Goal: Task Accomplishment & Management: Use online tool/utility

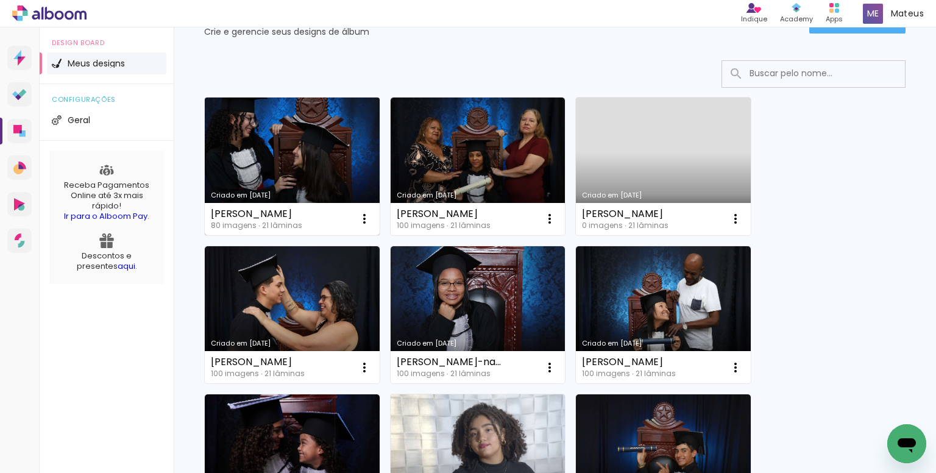
scroll to position [61, 0]
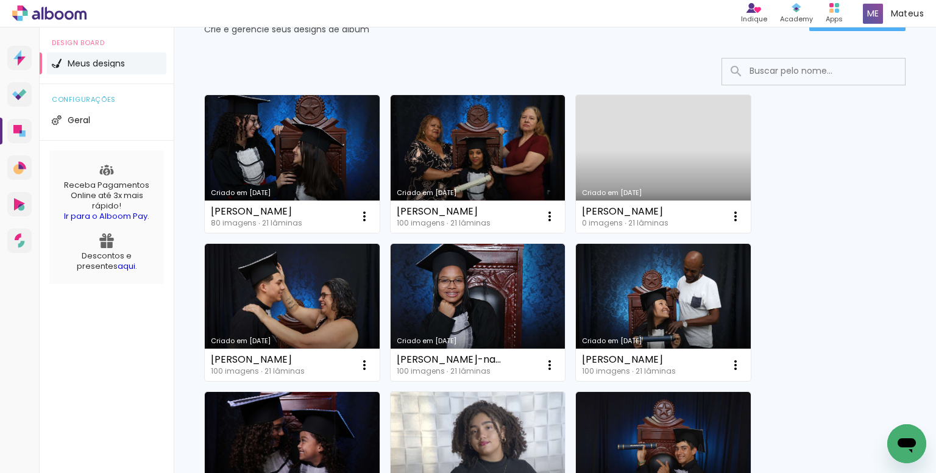
click at [658, 153] on link "Criado em [DATE]" at bounding box center [663, 164] width 175 height 138
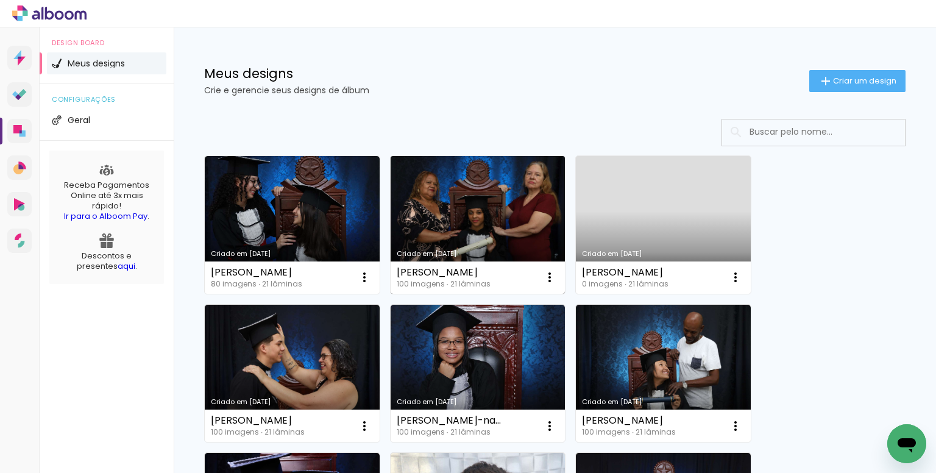
click at [498, 202] on link "Criado em [DATE]" at bounding box center [478, 225] width 175 height 138
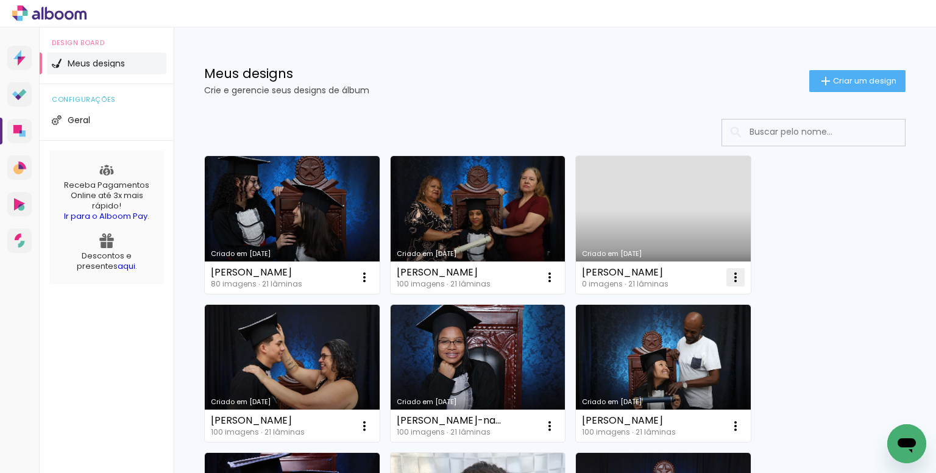
click at [731, 271] on iron-icon at bounding box center [735, 277] width 15 height 15
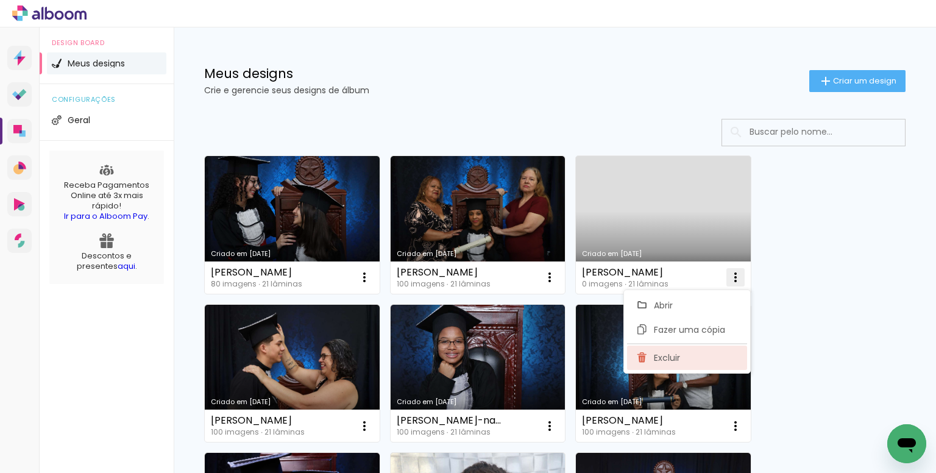
click at [674, 353] on span "Excluir" at bounding box center [667, 357] width 26 height 9
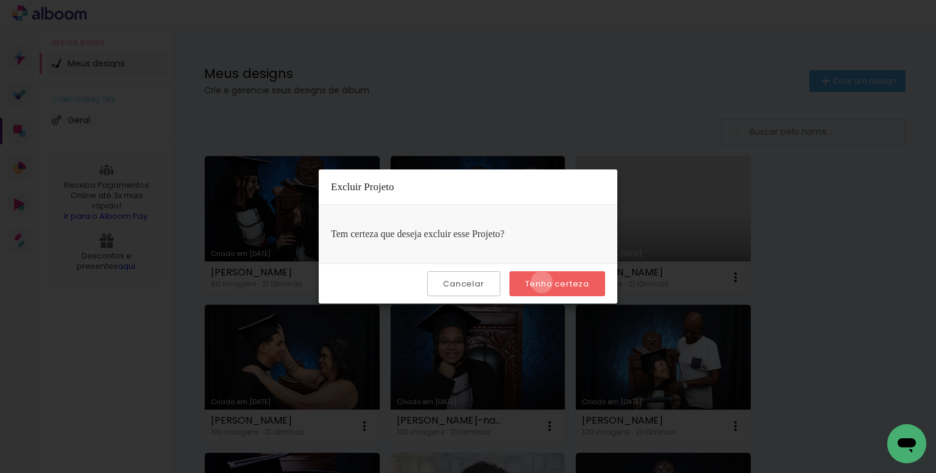
click at [0, 0] on slot "Tenho certeza" at bounding box center [0, 0] width 0 height 0
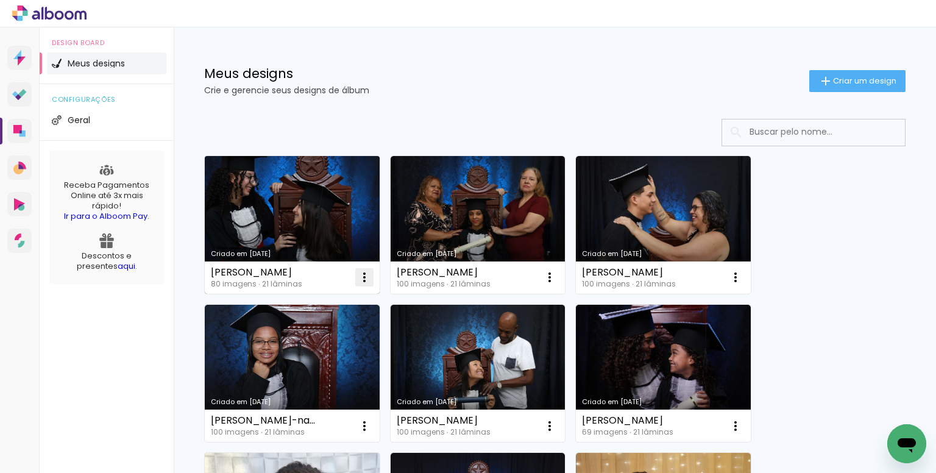
click at [366, 272] on iron-icon at bounding box center [364, 277] width 15 height 15
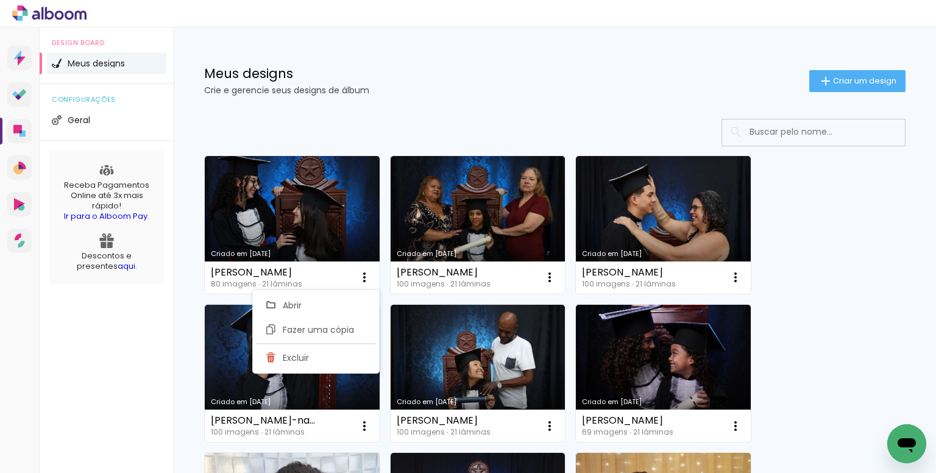
click at [345, 330] on span "Fazer uma cópia" at bounding box center [318, 329] width 71 height 9
type input "Cópia de Gabryelle-silva-zanovello-de-souza"
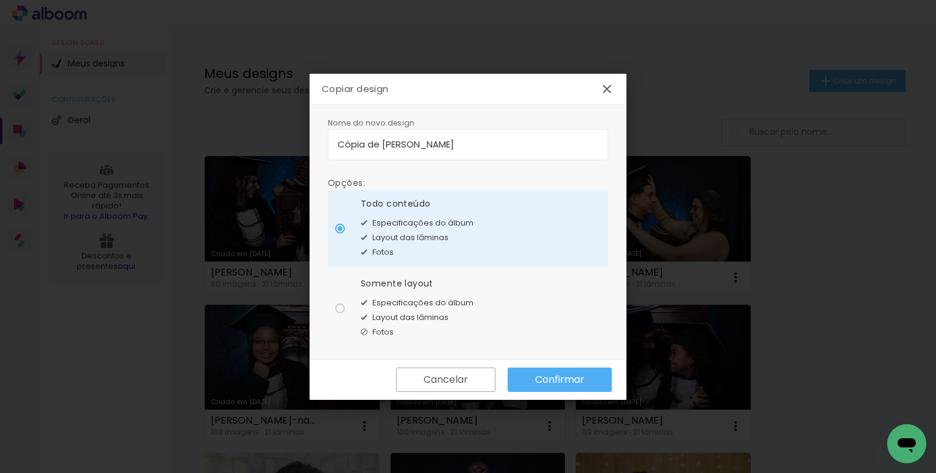
drag, startPoint x: 563, startPoint y: 142, endPoint x: 259, endPoint y: 135, distance: 304.1
click at [260, 135] on body "link( href="../../bower_components/polymer/polymer.html" rel="import" ) picture…" at bounding box center [468, 236] width 936 height 473
click at [436, 140] on input at bounding box center [468, 144] width 261 height 14
type input "hevely"
type paper-input "hevely"
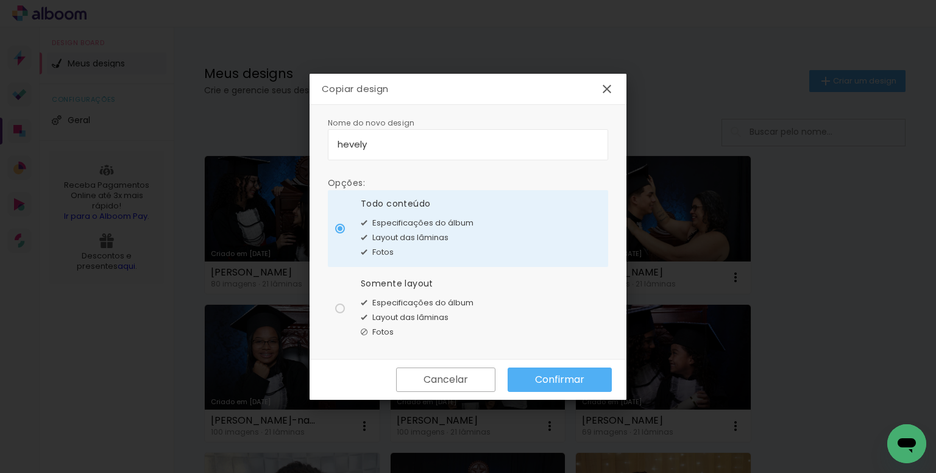
click at [395, 144] on input "hevely" at bounding box center [468, 144] width 261 height 14
type input "hevelyn aparecida"
type paper-input "hevelyn aparecida"
click at [453, 148] on input "hevelyn aparecida" at bounding box center [468, 144] width 261 height 14
type input "hevelyn aparecida dos santos"
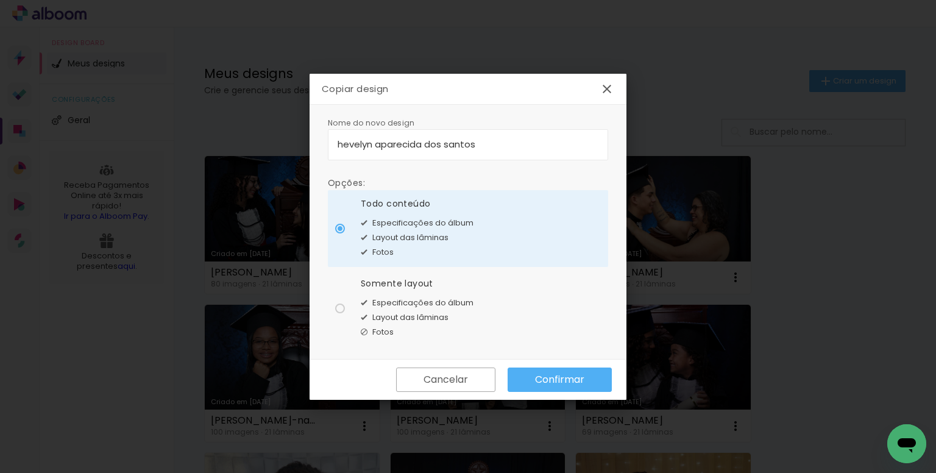
type paper-input "hevelyn aparecida dos santos"
click at [481, 146] on input "hevelyn aparecida dos santos" at bounding box center [468, 144] width 261 height 14
click at [380, 304] on span "Especificações do álbum" at bounding box center [422, 303] width 101 height 12
type paper-radio-button "on"
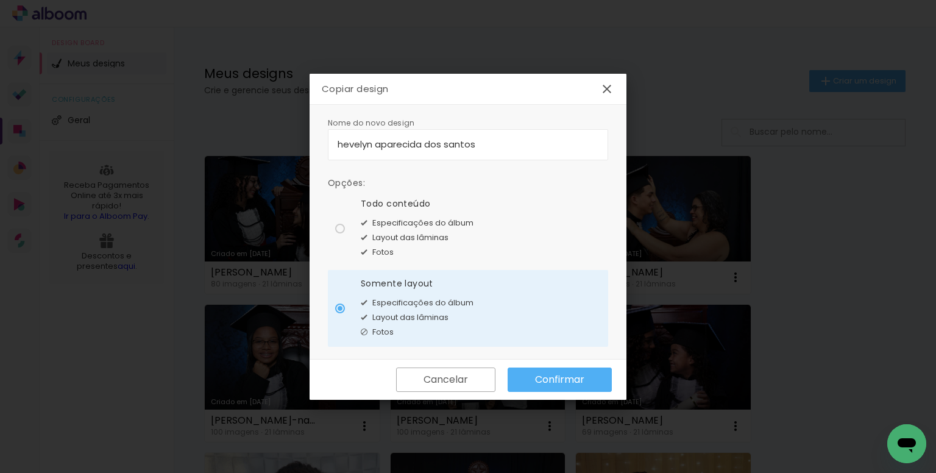
click at [0, 0] on slot "Confirmar" at bounding box center [0, 0] width 0 height 0
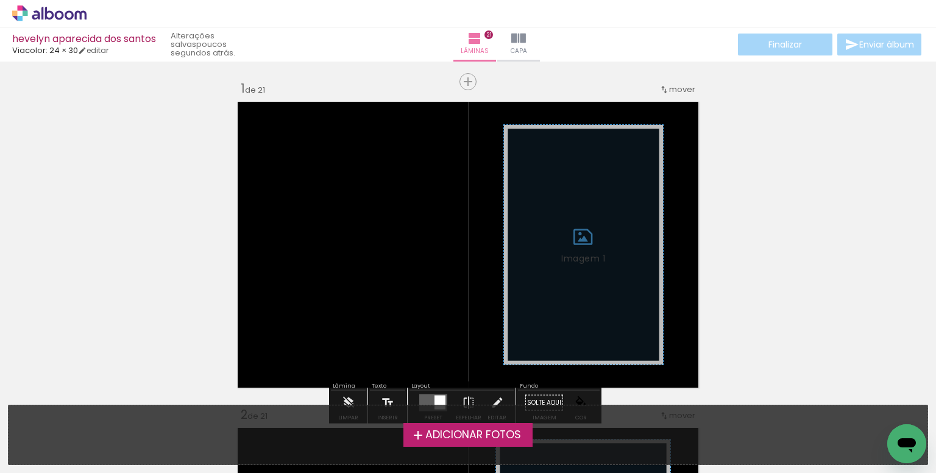
click at [479, 433] on span "Adicionar Fotos" at bounding box center [473, 435] width 96 height 11
click at [0, 0] on input "file" at bounding box center [0, 0] width 0 height 0
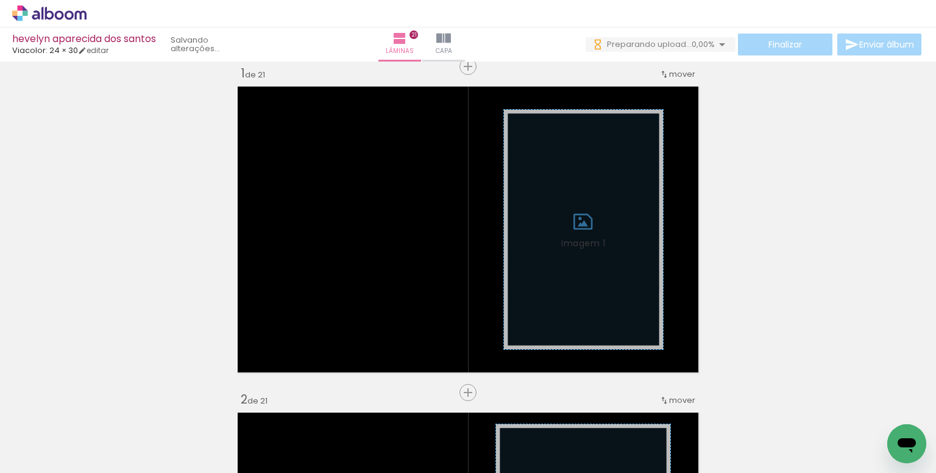
scroll to position [0, 1906]
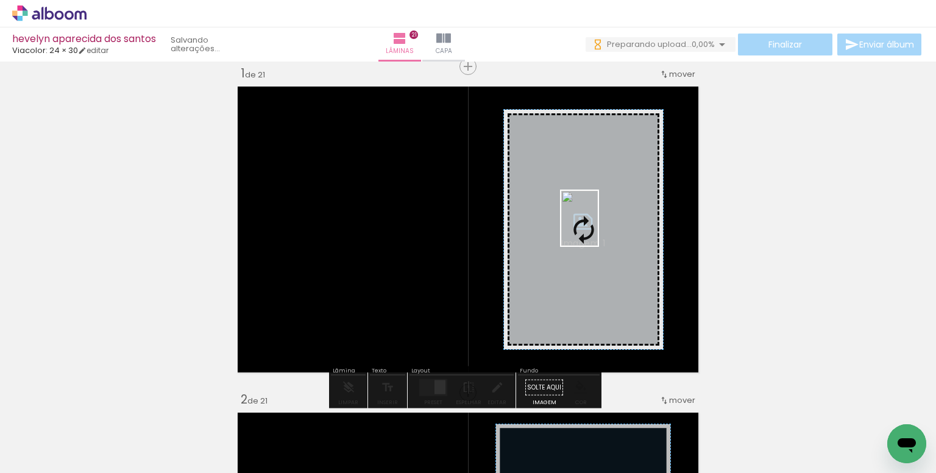
drag, startPoint x: 448, startPoint y: 386, endPoint x: 592, endPoint y: 224, distance: 216.7
click at [597, 227] on quentale-workspace at bounding box center [468, 236] width 936 height 473
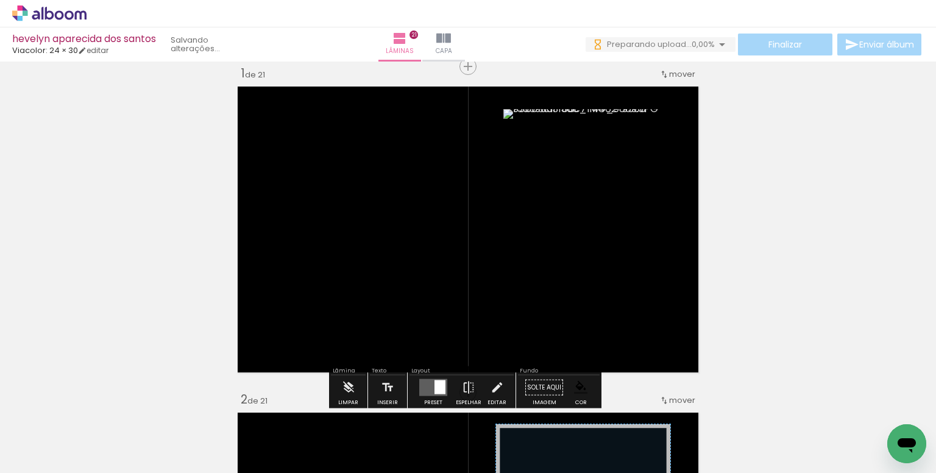
click at [621, 172] on paper-item at bounding box center [628, 176] width 22 height 9
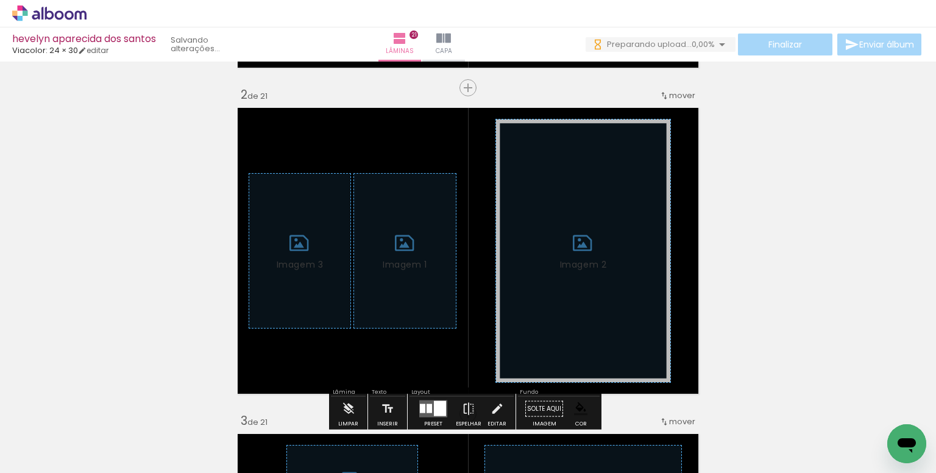
scroll to position [381, 0]
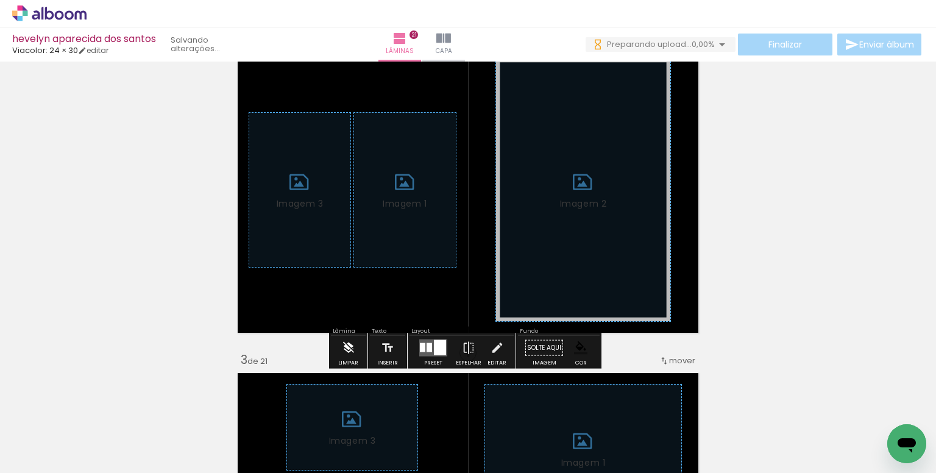
click at [350, 361] on div "Limpar" at bounding box center [348, 362] width 20 height 5
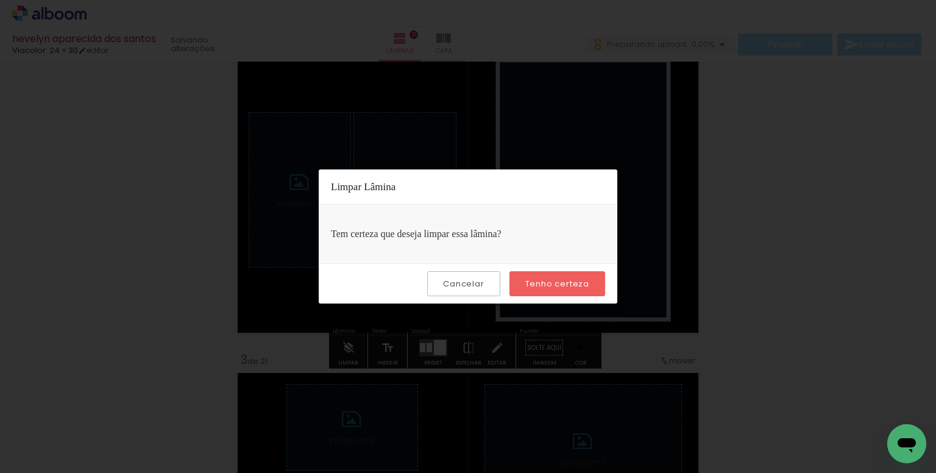
click at [550, 289] on paper-button "Tenho certeza" at bounding box center [557, 283] width 96 height 25
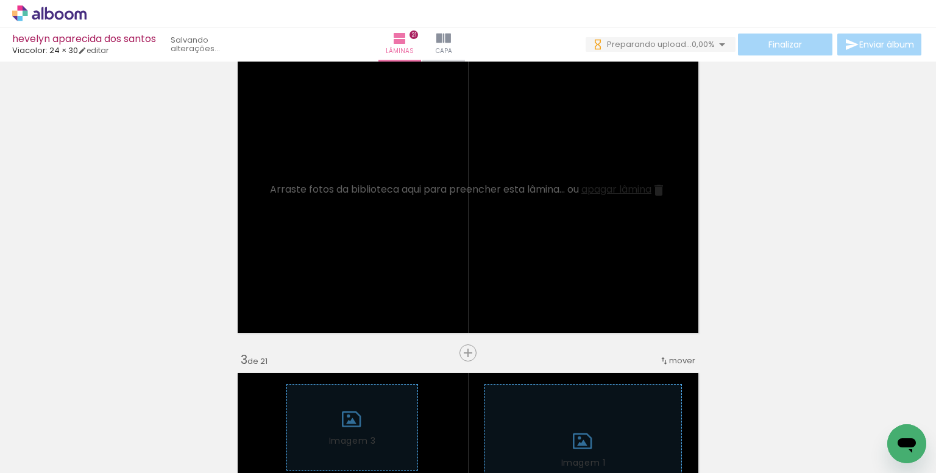
click at [65, 432] on iron-icon at bounding box center [62, 436] width 10 height 10
click at [0, 0] on slot "Não utilizadas" at bounding box center [0, 0] width 0 height 0
type input "Não utilizadas"
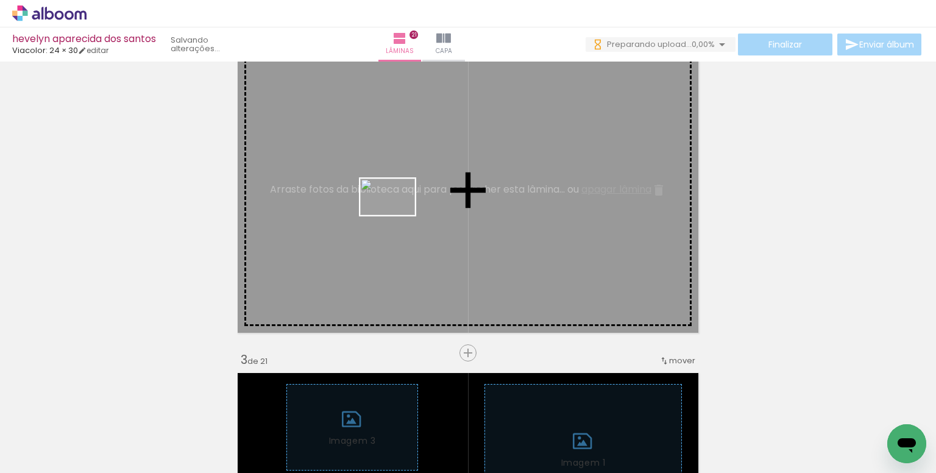
drag, startPoint x: 208, startPoint y: 433, endPoint x: 406, endPoint y: 261, distance: 262.2
click at [395, 215] on quentale-workspace at bounding box center [468, 236] width 936 height 473
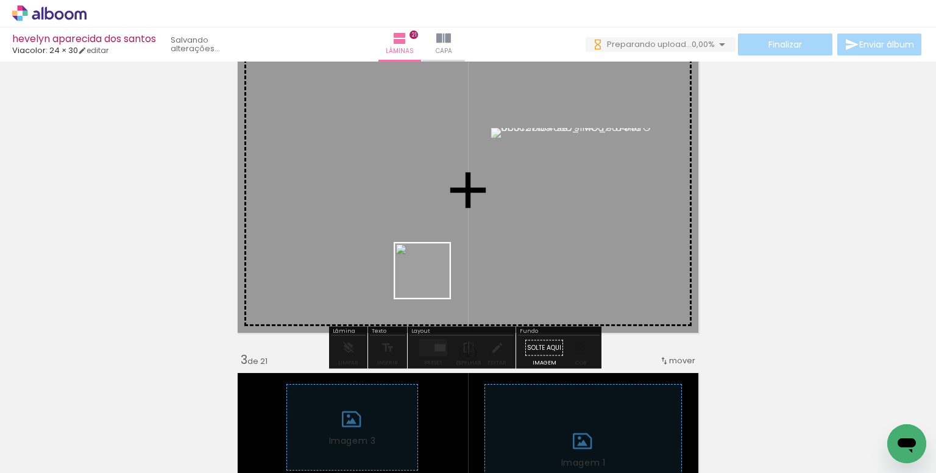
drag, startPoint x: 414, startPoint y: 417, endPoint x: 418, endPoint y: 273, distance: 144.4
click at [430, 274] on quentale-workspace at bounding box center [468, 236] width 936 height 473
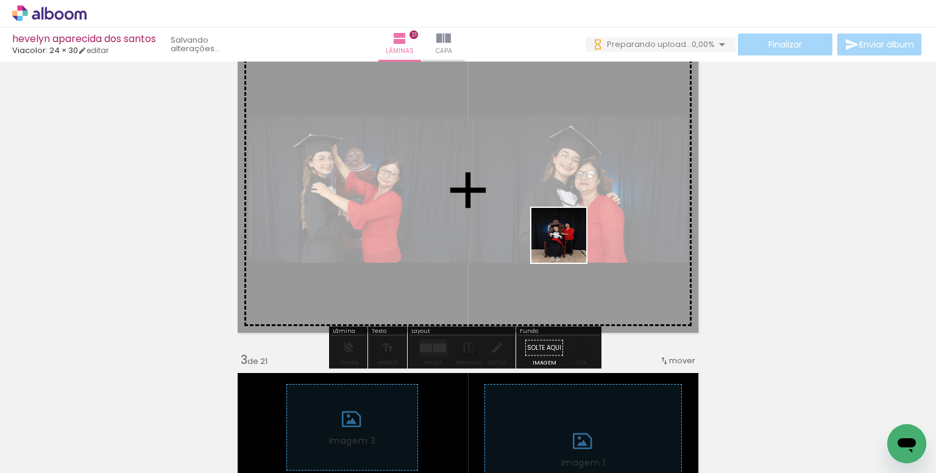
drag, startPoint x: 582, startPoint y: 303, endPoint x: 568, endPoint y: 244, distance: 60.3
click at [568, 244] on quentale-workspace at bounding box center [468, 236] width 936 height 473
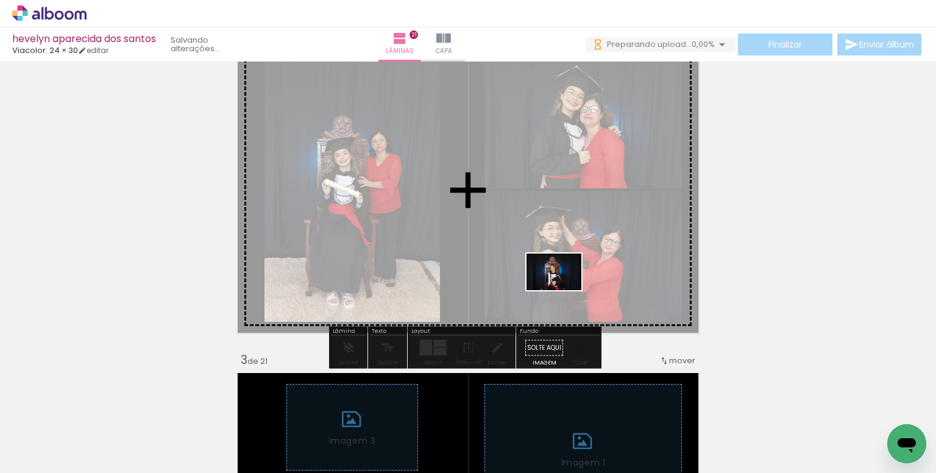
drag, startPoint x: 576, startPoint y: 434, endPoint x: 563, endPoint y: 290, distance: 145.0
click at [563, 290] on quentale-workspace at bounding box center [468, 236] width 936 height 473
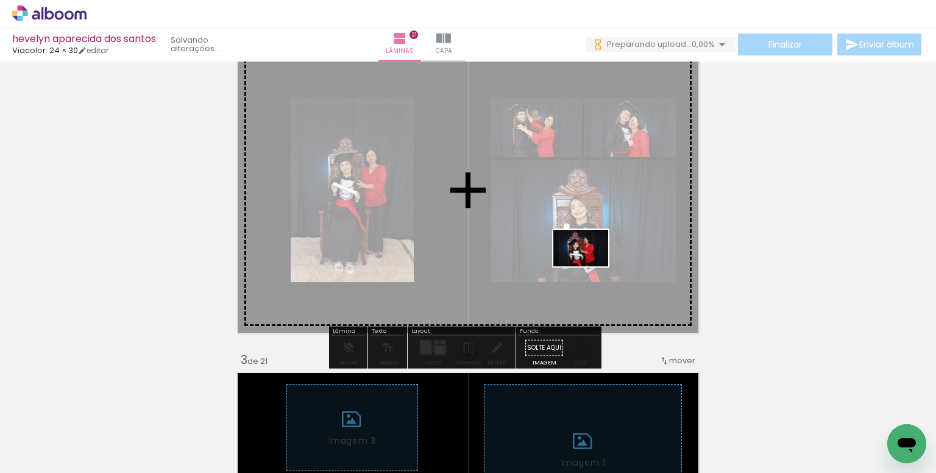
drag, startPoint x: 854, startPoint y: 443, endPoint x: 508, endPoint y: 269, distance: 386.9
click at [578, 265] on quentale-workspace at bounding box center [468, 236] width 936 height 473
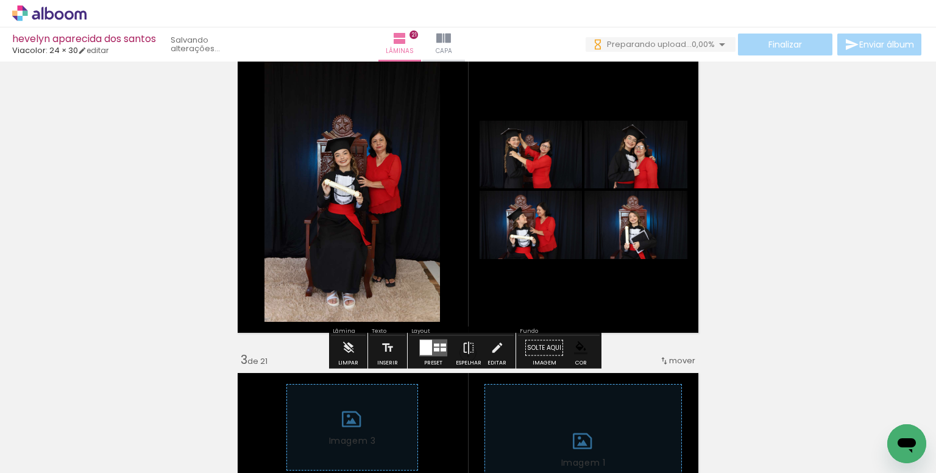
click at [381, 122] on paper-item at bounding box center [389, 125] width 22 height 9
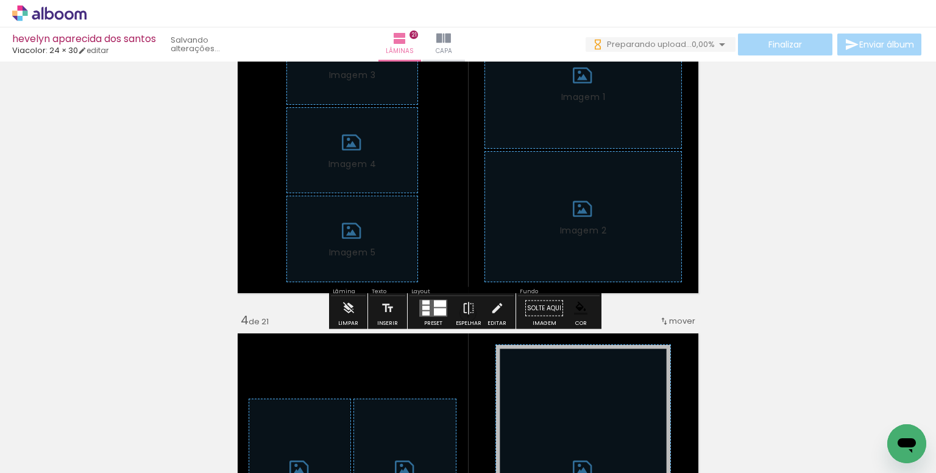
drag, startPoint x: 358, startPoint y: 307, endPoint x: 400, endPoint y: 289, distance: 45.6
click at [358, 307] on paper-button "Limpar" at bounding box center [348, 311] width 26 height 31
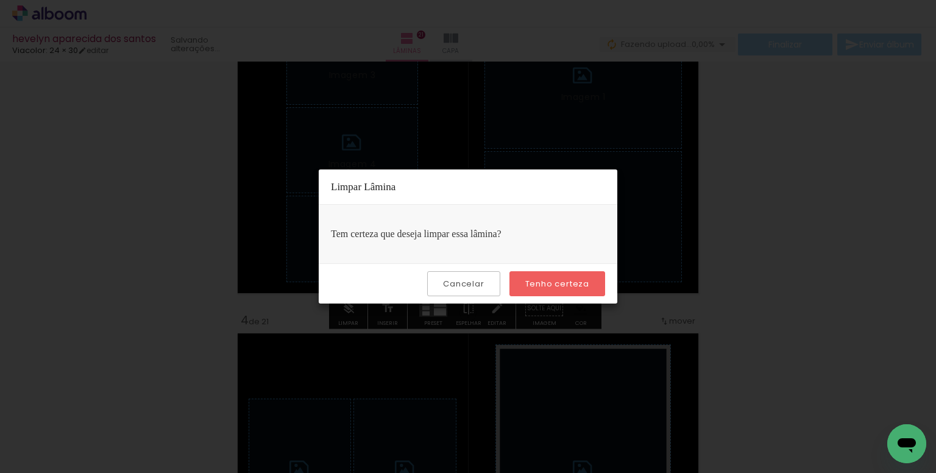
click at [536, 292] on paper-button "Tenho certeza" at bounding box center [557, 283] width 96 height 25
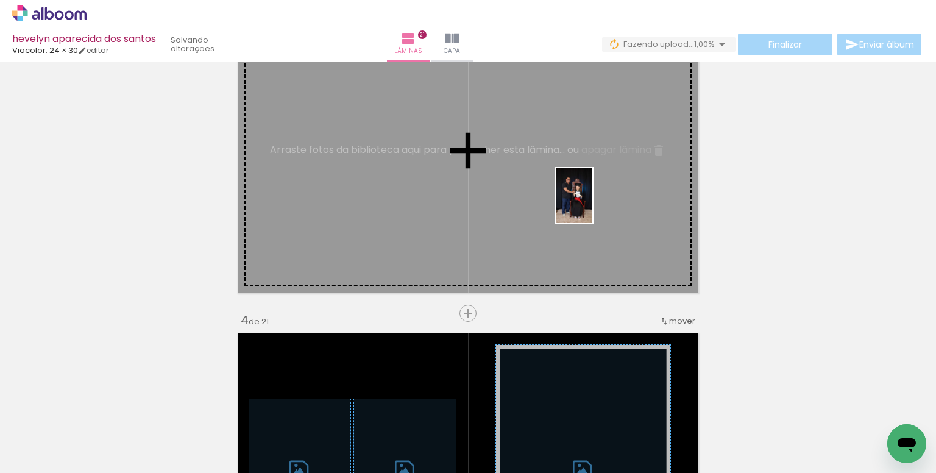
drag, startPoint x: 703, startPoint y: 415, endPoint x: 629, endPoint y: 308, distance: 130.0
click at [591, 210] on quentale-workspace at bounding box center [468, 236] width 936 height 473
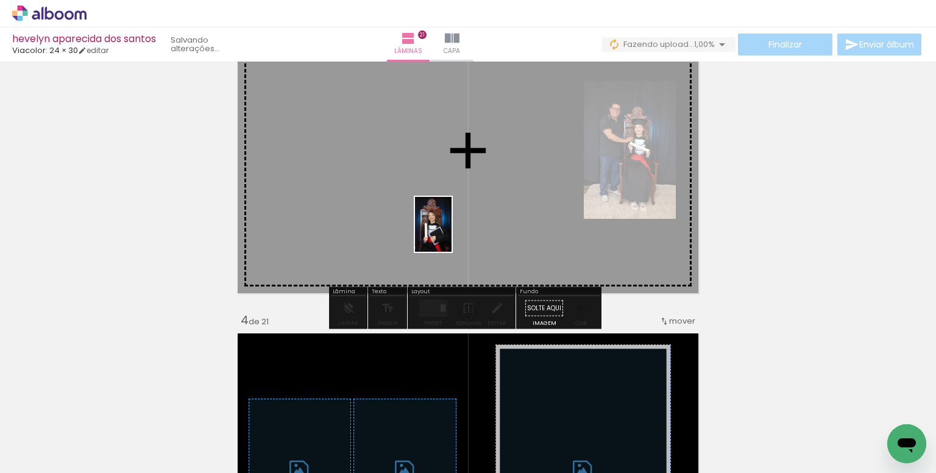
drag, startPoint x: 428, startPoint y: 427, endPoint x: 451, endPoint y: 215, distance: 212.6
click at [451, 215] on quentale-workspace at bounding box center [468, 236] width 936 height 473
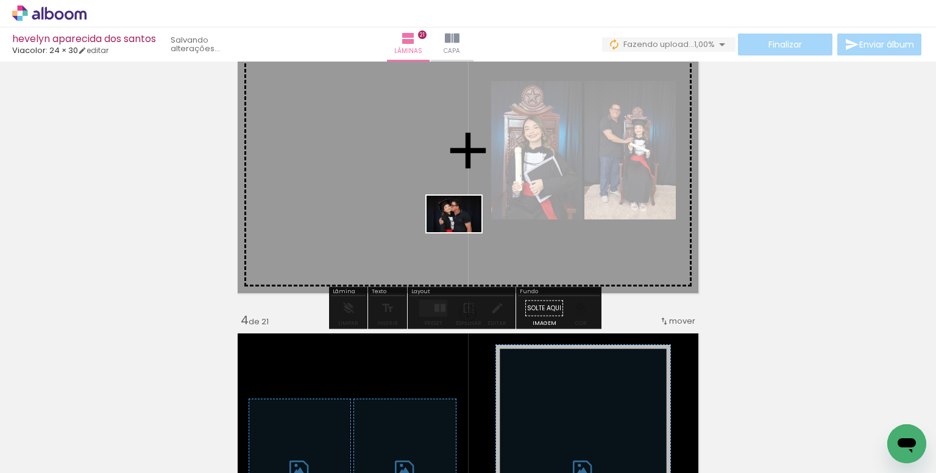
drag, startPoint x: 498, startPoint y: 427, endPoint x: 463, endPoint y: 232, distance: 197.6
click at [463, 232] on quentale-workspace at bounding box center [468, 236] width 936 height 473
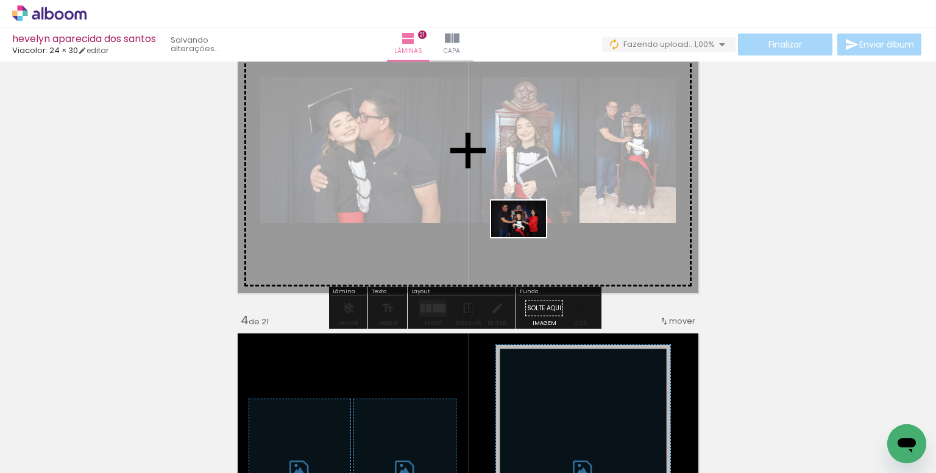
drag, startPoint x: 568, startPoint y: 432, endPoint x: 536, endPoint y: 268, distance: 166.9
click at [527, 232] on quentale-workspace at bounding box center [468, 236] width 936 height 473
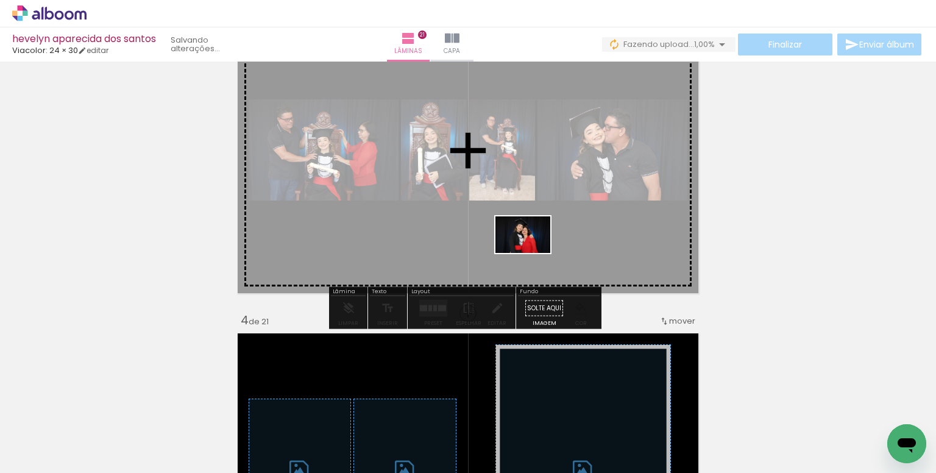
drag, startPoint x: 584, startPoint y: 427, endPoint x: 532, endPoint y: 253, distance: 182.0
click at [532, 253] on quentale-workspace at bounding box center [468, 236] width 936 height 473
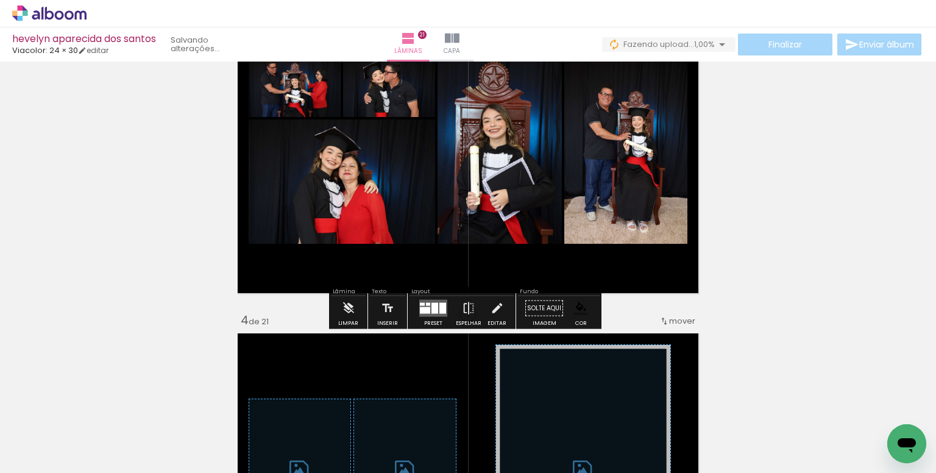
click at [431, 303] on div at bounding box center [434, 308] width 7 height 11
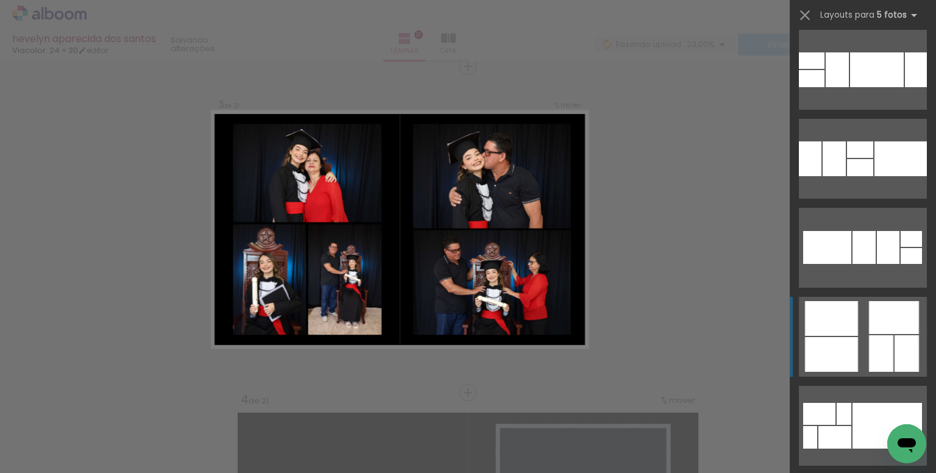
click at [854, 323] on quentale-layouter at bounding box center [863, 337] width 128 height 80
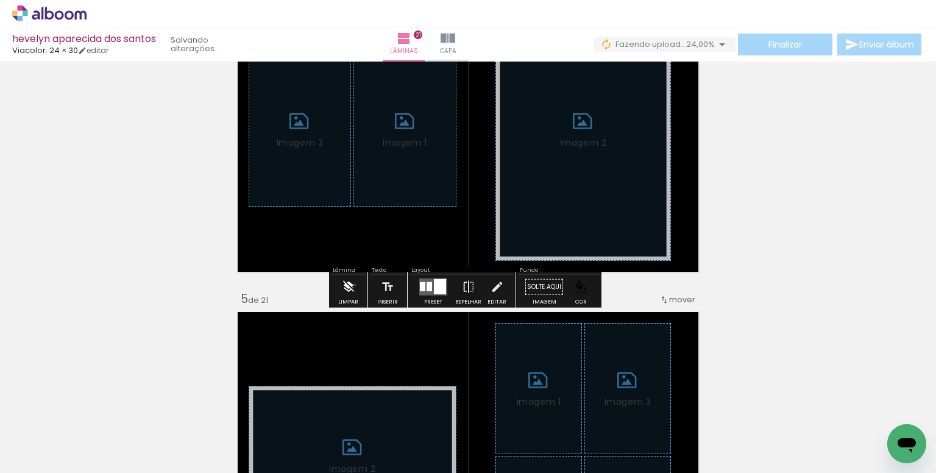
click at [355, 285] on paper-button "Limpar" at bounding box center [348, 290] width 26 height 31
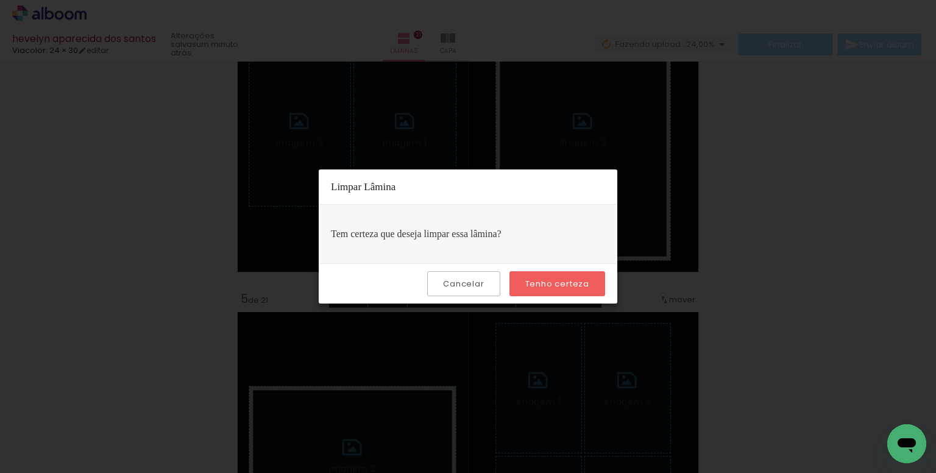
drag, startPoint x: 514, startPoint y: 274, endPoint x: 536, endPoint y: 283, distance: 24.1
click at [514, 274] on paper-button "Tenho certeza" at bounding box center [557, 283] width 96 height 25
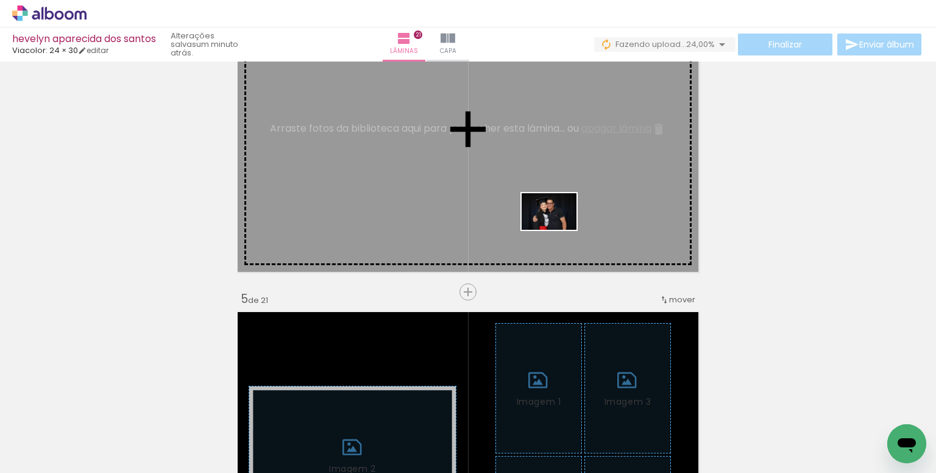
drag, startPoint x: 572, startPoint y: 411, endPoint x: 636, endPoint y: 393, distance: 67.1
click at [556, 227] on quentale-workspace at bounding box center [468, 236] width 936 height 473
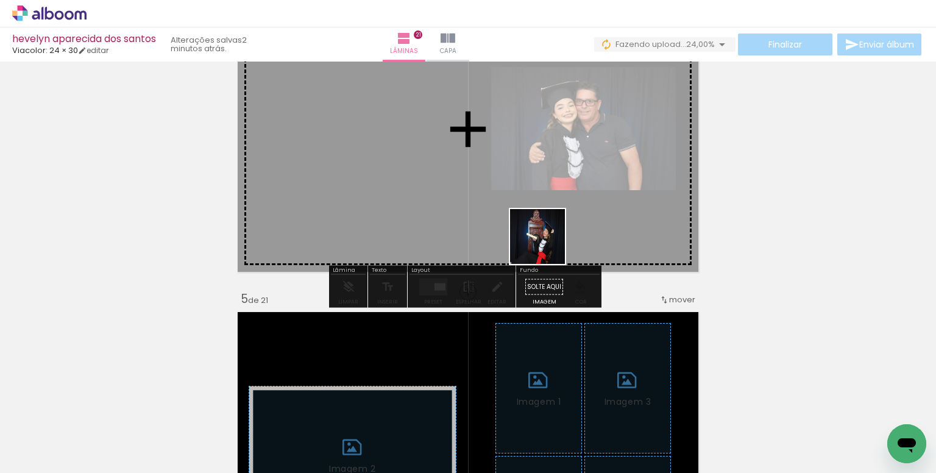
drag, startPoint x: 547, startPoint y: 246, endPoint x: 582, endPoint y: 291, distance: 58.1
click at [529, 196] on quentale-workspace at bounding box center [468, 236] width 936 height 473
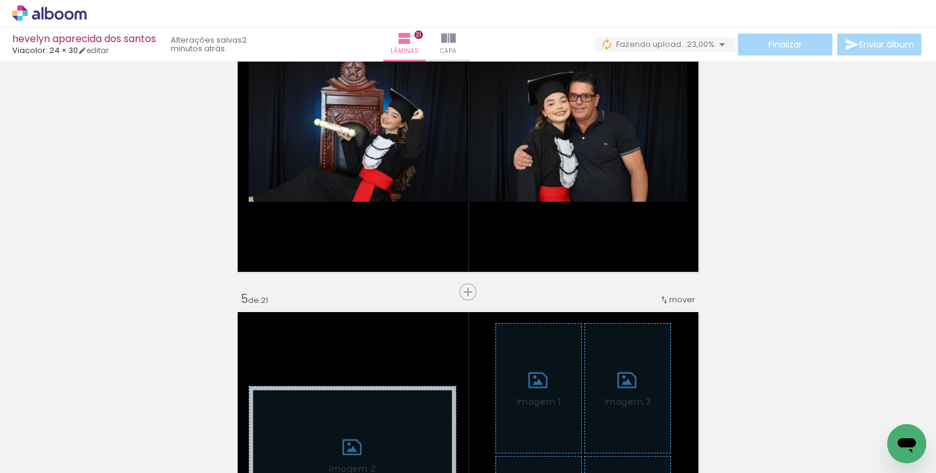
scroll to position [0, 2304]
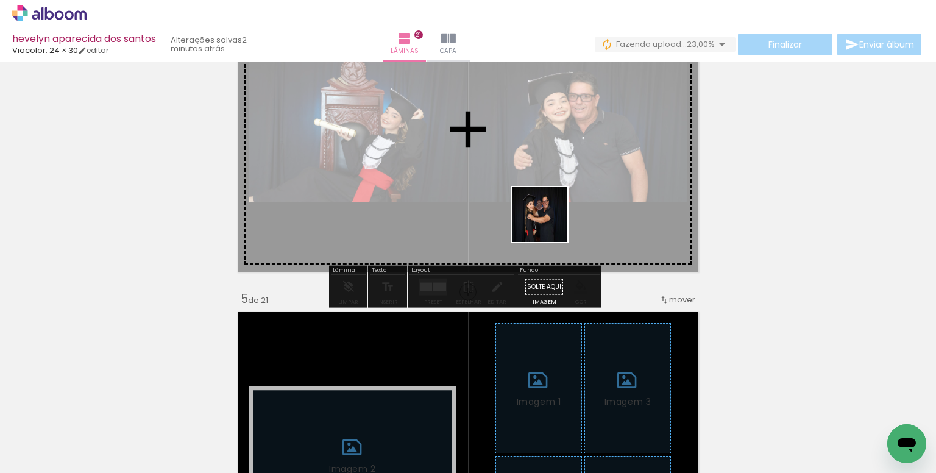
drag, startPoint x: 564, startPoint y: 359, endPoint x: 549, endPoint y: 222, distance: 137.3
click at [549, 222] on quentale-workspace at bounding box center [468, 236] width 936 height 473
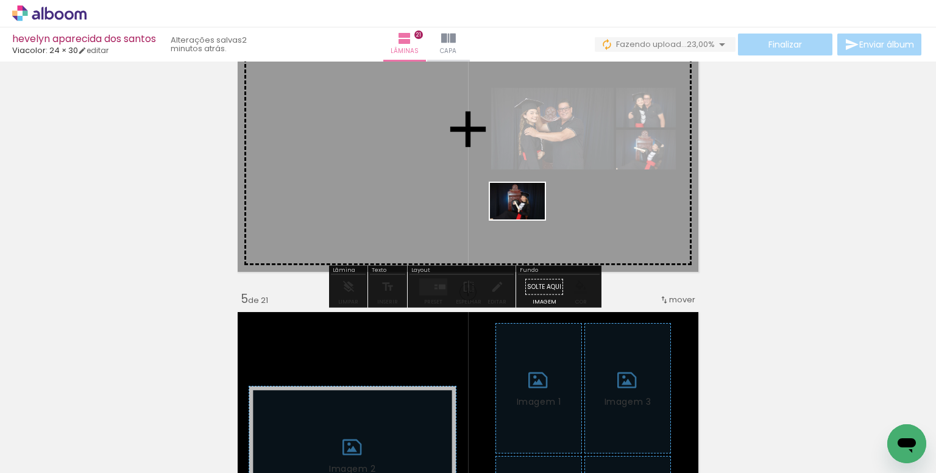
drag, startPoint x: 563, startPoint y: 415, endPoint x: 560, endPoint y: 320, distance: 95.1
click at [526, 222] on quentale-workspace at bounding box center [468, 236] width 936 height 473
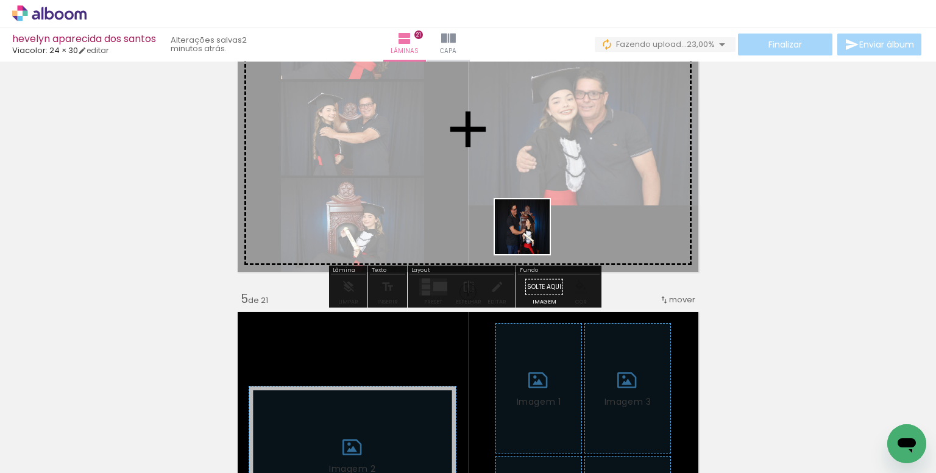
drag, startPoint x: 558, startPoint y: 335, endPoint x: 556, endPoint y: 286, distance: 48.2
click at [515, 197] on quentale-workspace at bounding box center [468, 236] width 936 height 473
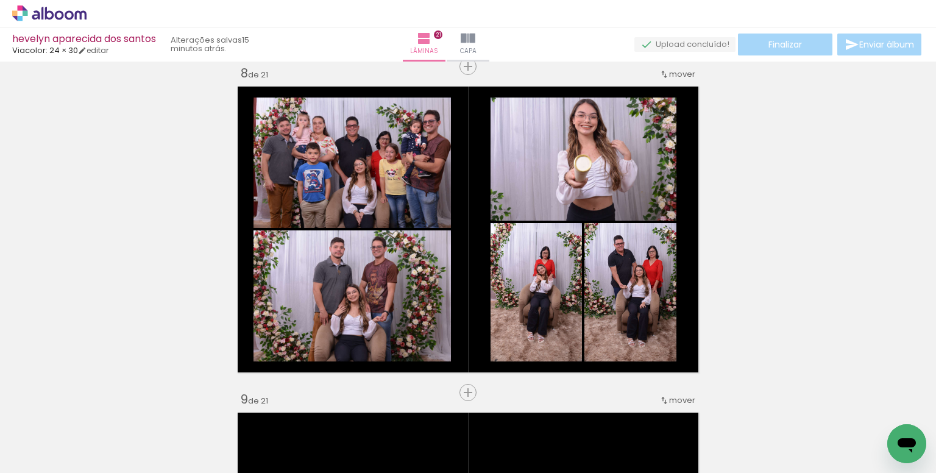
scroll to position [0, 475]
